Goal: Find specific fact: Find specific fact

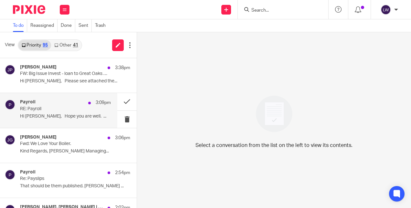
click at [33, 114] on p "Hi Kirsty, Hope you are well. ..." at bounding box center [65, 116] width 91 height 5
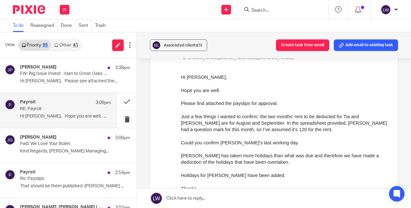
scroll to position [74, 0]
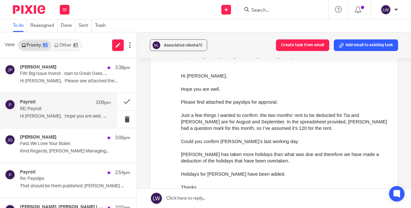
click at [276, 13] on input "Search" at bounding box center [280, 11] width 58 height 6
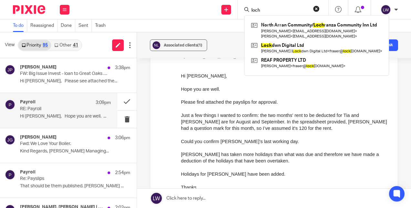
type input "loch"
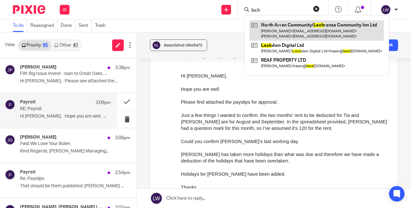
click at [287, 24] on link at bounding box center [317, 30] width 134 height 20
click at [284, 34] on link at bounding box center [317, 30] width 134 height 20
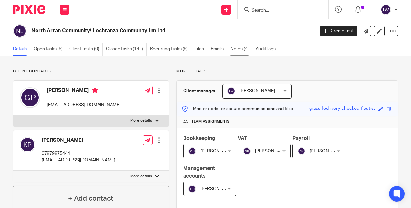
click at [236, 48] on link "Notes (4)" at bounding box center [241, 49] width 22 height 13
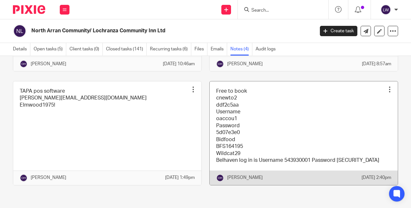
scroll to position [125, 0]
click at [268, 162] on link at bounding box center [304, 133] width 188 height 104
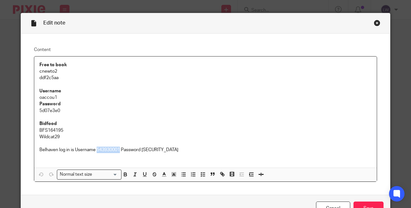
drag, startPoint x: 96, startPoint y: 150, endPoint x: 117, endPoint y: 149, distance: 21.3
click at [117, 149] on p "Belhaven log in is Username 543930001 Password [SECURITY_DATA]" at bounding box center [205, 150] width 333 height 6
copy p "543930001"
drag, startPoint x: 141, startPoint y: 149, endPoint x: 166, endPoint y: 149, distance: 25.2
click at [166, 149] on p "Belhaven log in is Username 543930001 Password [SECURITY_DATA]" at bounding box center [205, 150] width 333 height 6
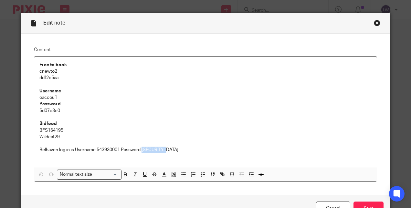
copy p "Lochranza1"
drag, startPoint x: 37, startPoint y: 131, endPoint x: 65, endPoint y: 131, distance: 27.8
click at [65, 131] on p "BFS164195" at bounding box center [205, 130] width 333 height 6
copy p "BFS164195"
drag, startPoint x: 58, startPoint y: 136, endPoint x: 34, endPoint y: 140, distance: 24.2
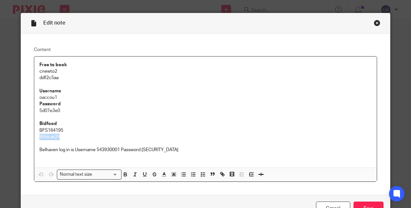
click at [34, 140] on div "Free to book cnewto2 ddf2c5aa Username oaccou1 Password [SECURITY_DATA] Bidfood…" at bounding box center [205, 112] width 343 height 111
copy p "Wildcat29"
